Goal: Information Seeking & Learning: Learn about a topic

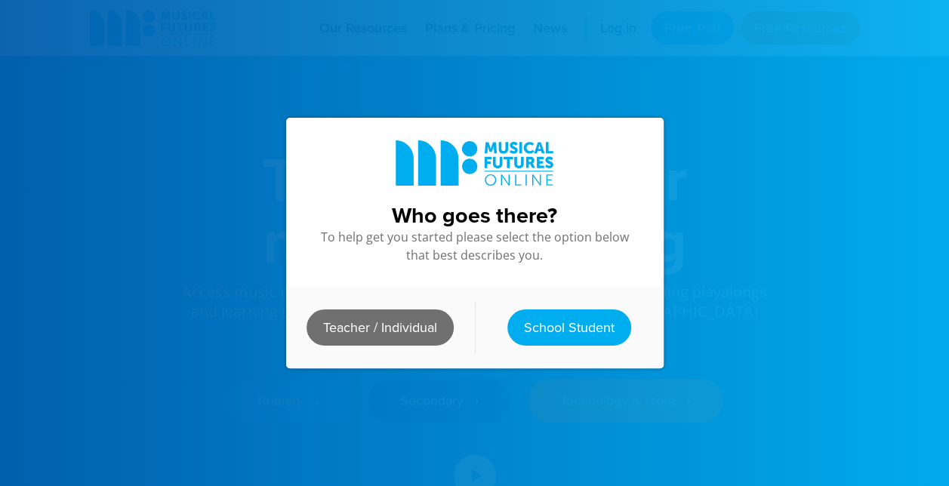
click at [334, 310] on link "Teacher / Individual" at bounding box center [380, 328] width 147 height 36
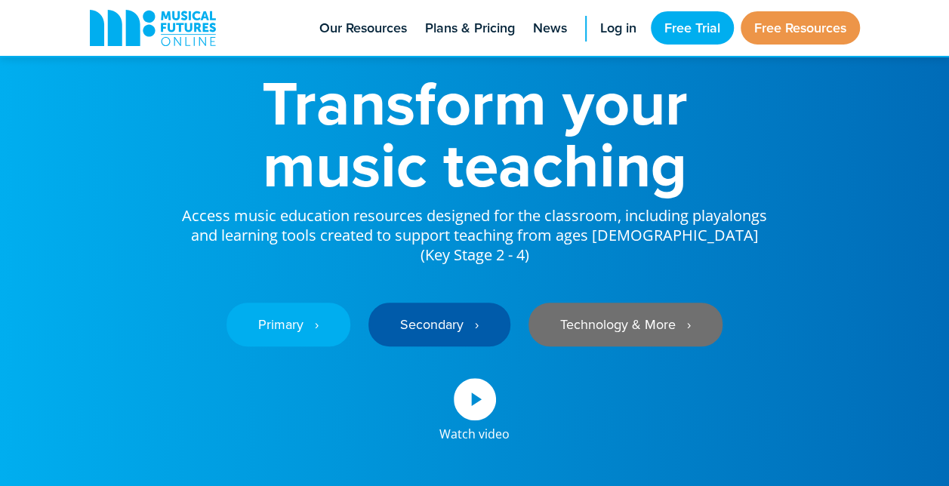
scroll to position [151, 0]
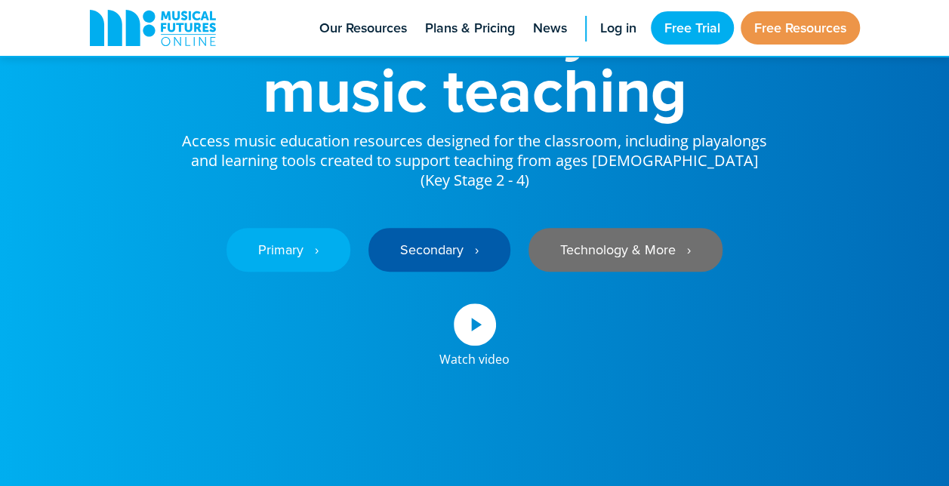
click at [628, 246] on link "Technology & More ‎‏‏‎ ‎ ›" at bounding box center [626, 250] width 194 height 44
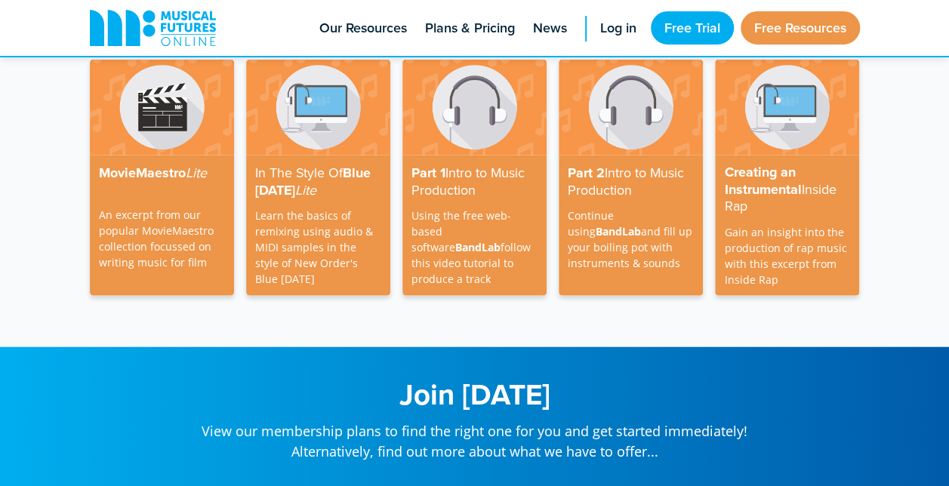
scroll to position [4814, 0]
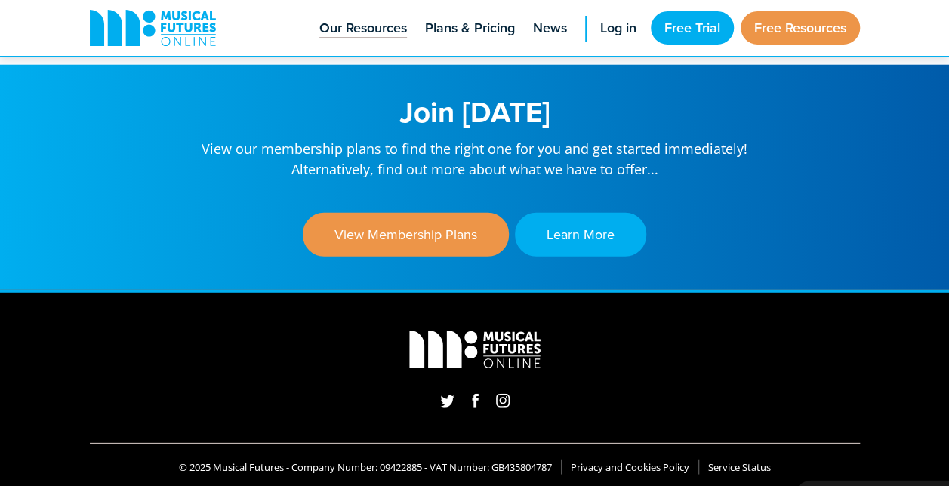
click at [359, 26] on span "Our Resources" at bounding box center [363, 28] width 88 height 20
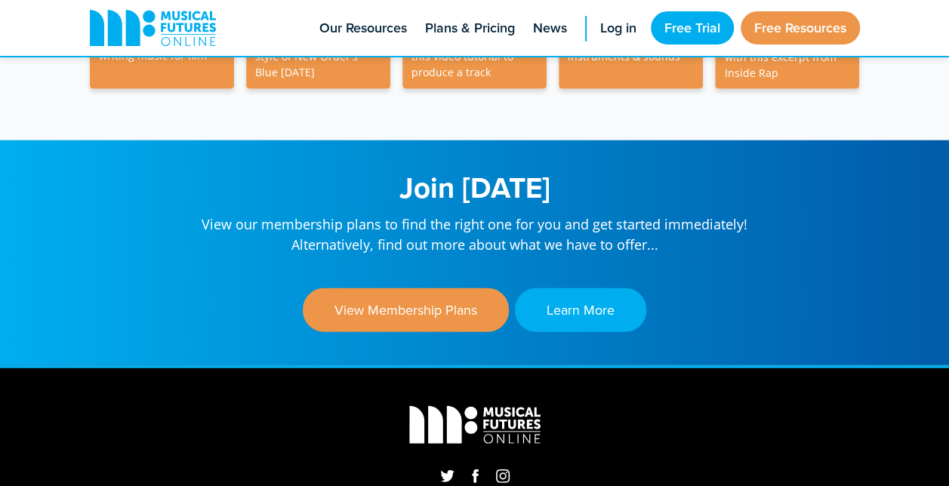
scroll to position [4512, 0]
